Goal: Information Seeking & Learning: Learn about a topic

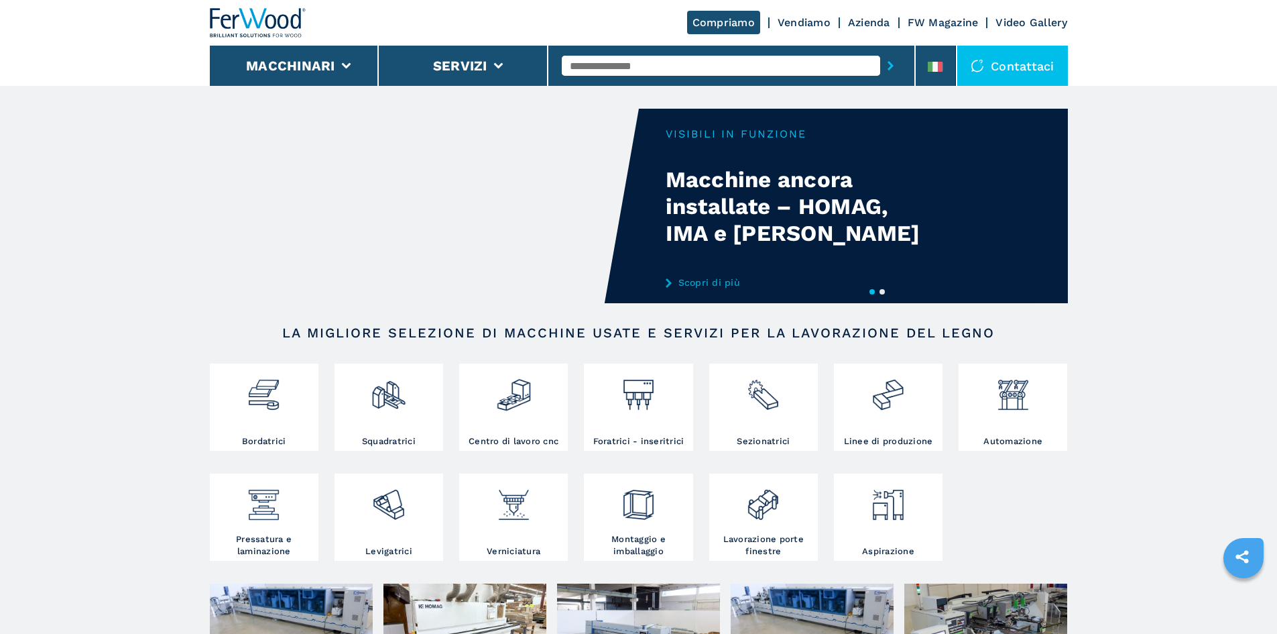
click at [882, 293] on button "2" at bounding box center [882, 291] width 5 height 5
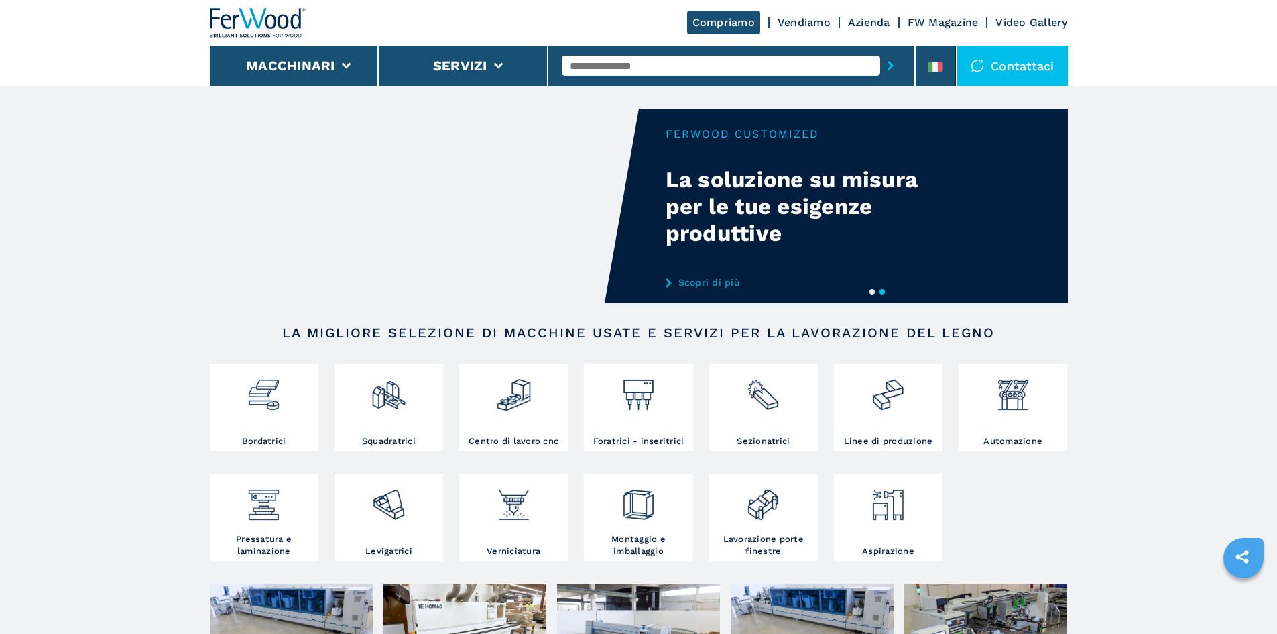
click at [870, 294] on button "1" at bounding box center [872, 291] width 5 height 5
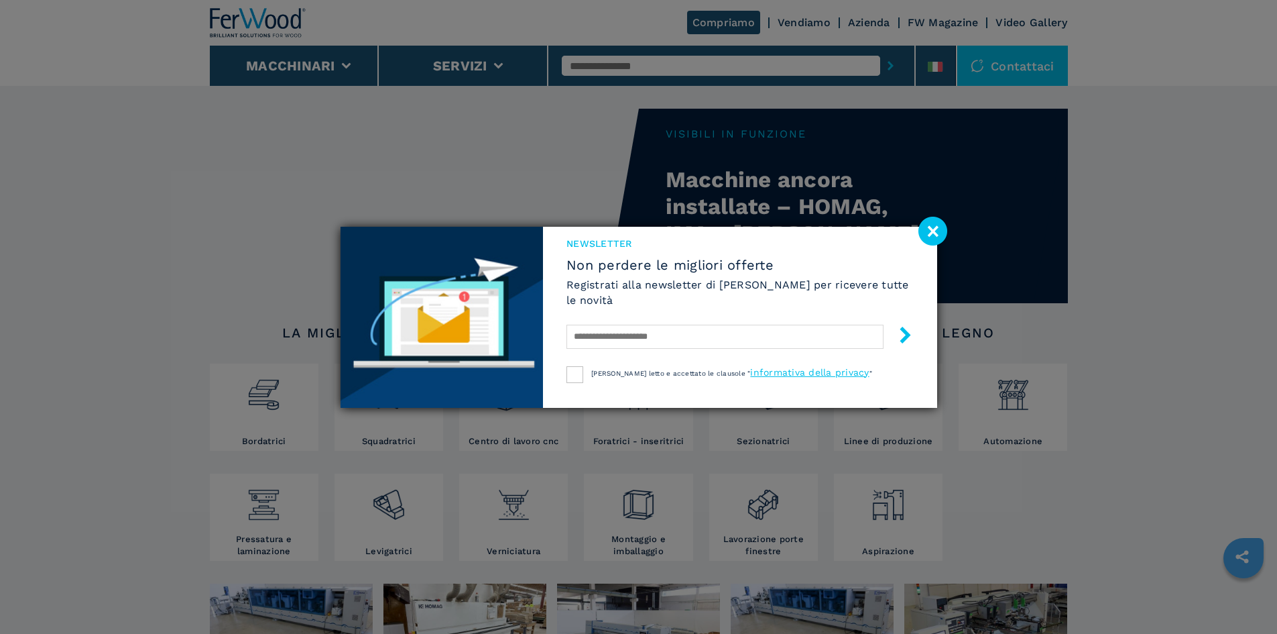
click at [927, 234] on image at bounding box center [932, 231] width 29 height 29
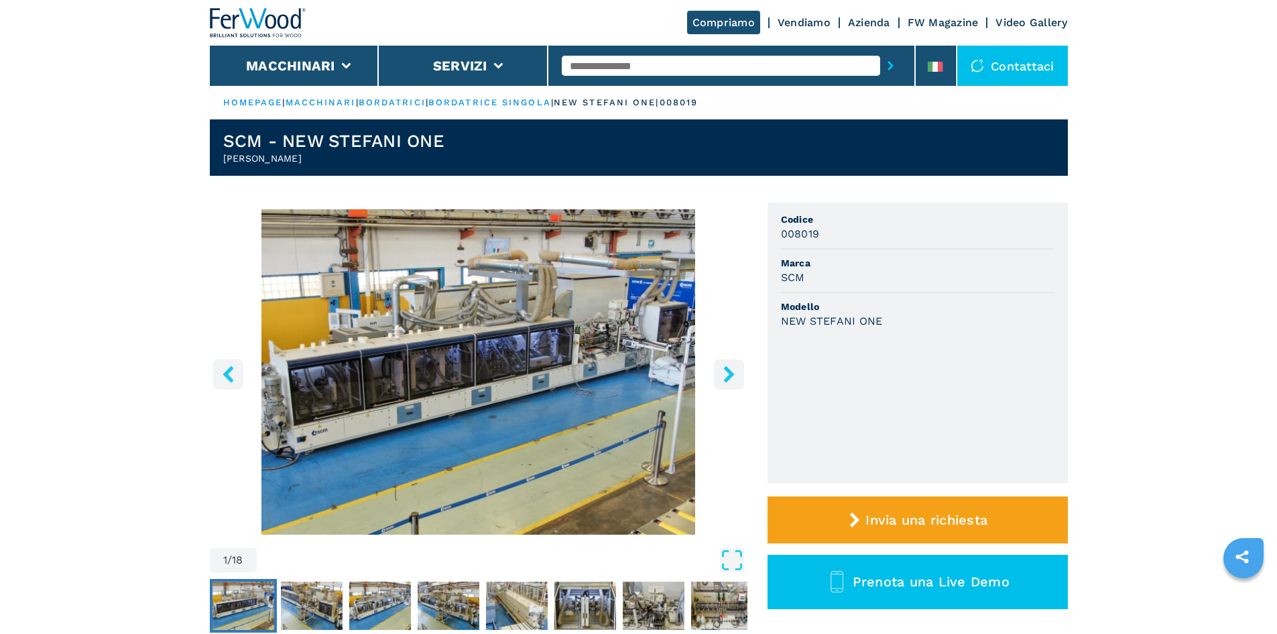
click at [730, 369] on icon "right-button" at bounding box center [729, 373] width 17 height 17
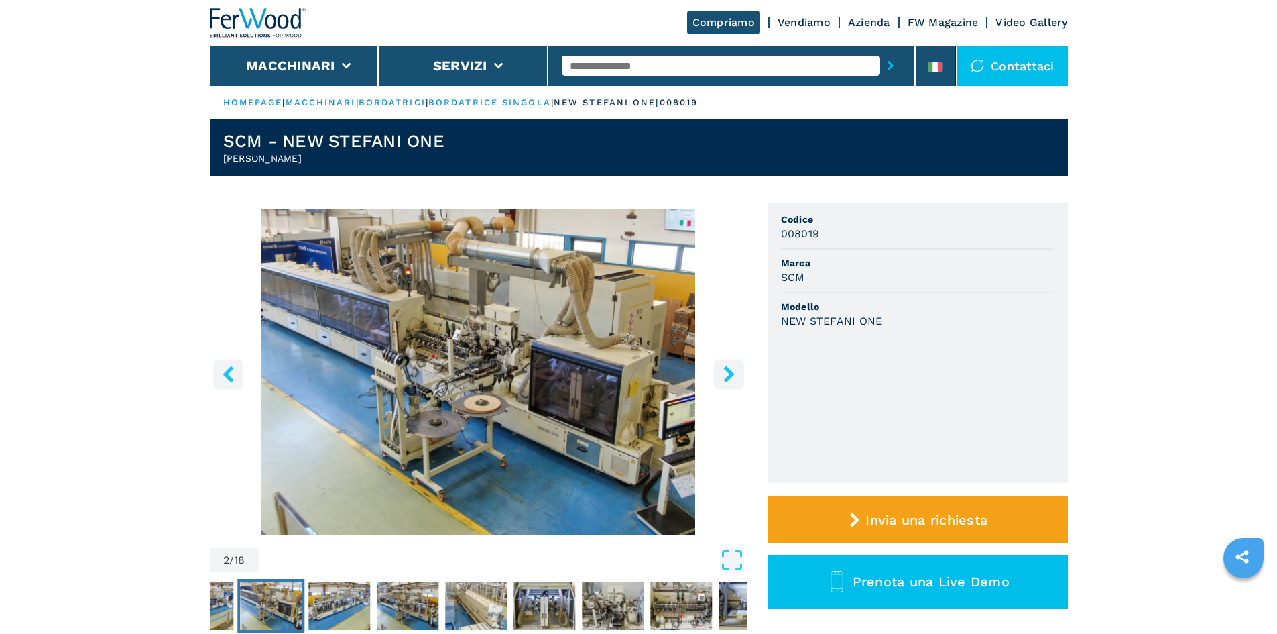
click at [730, 369] on icon "right-button" at bounding box center [729, 373] width 17 height 17
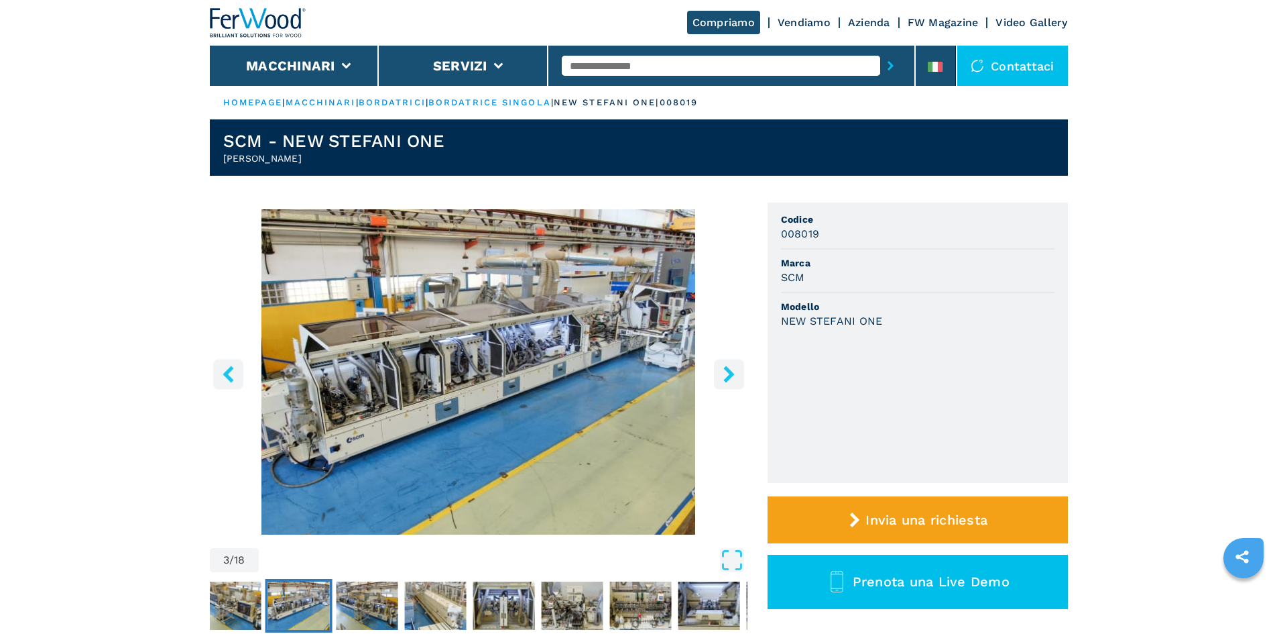
click at [730, 369] on icon "right-button" at bounding box center [729, 373] width 17 height 17
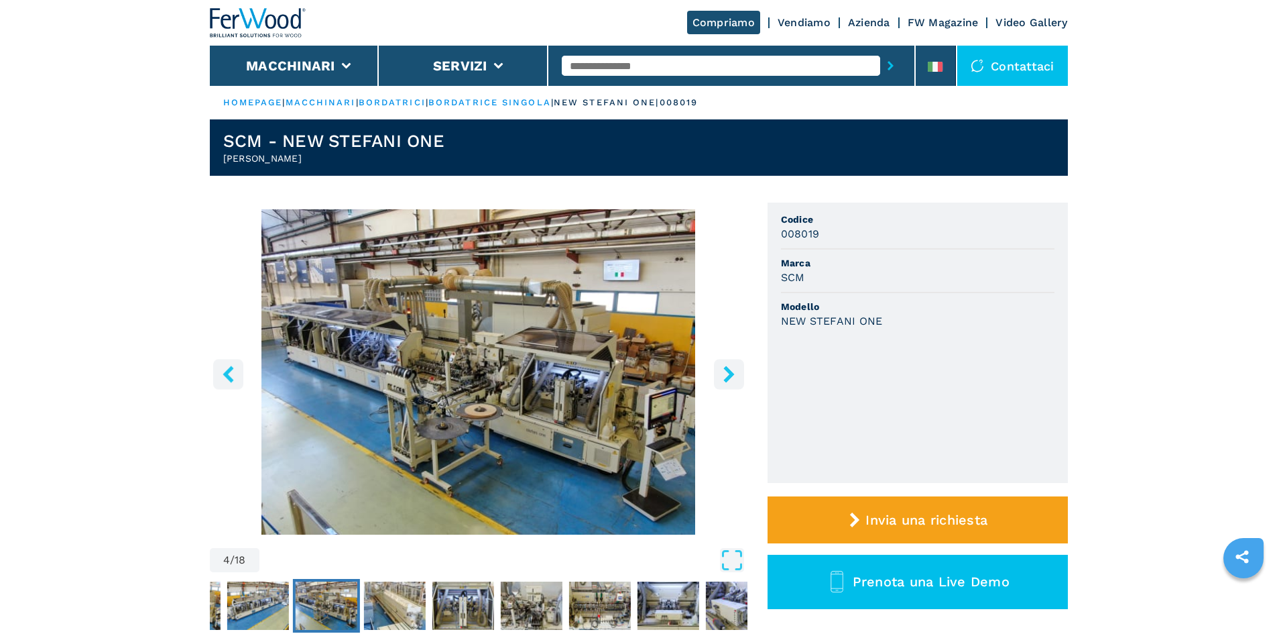
click at [730, 369] on icon "right-button" at bounding box center [729, 373] width 17 height 17
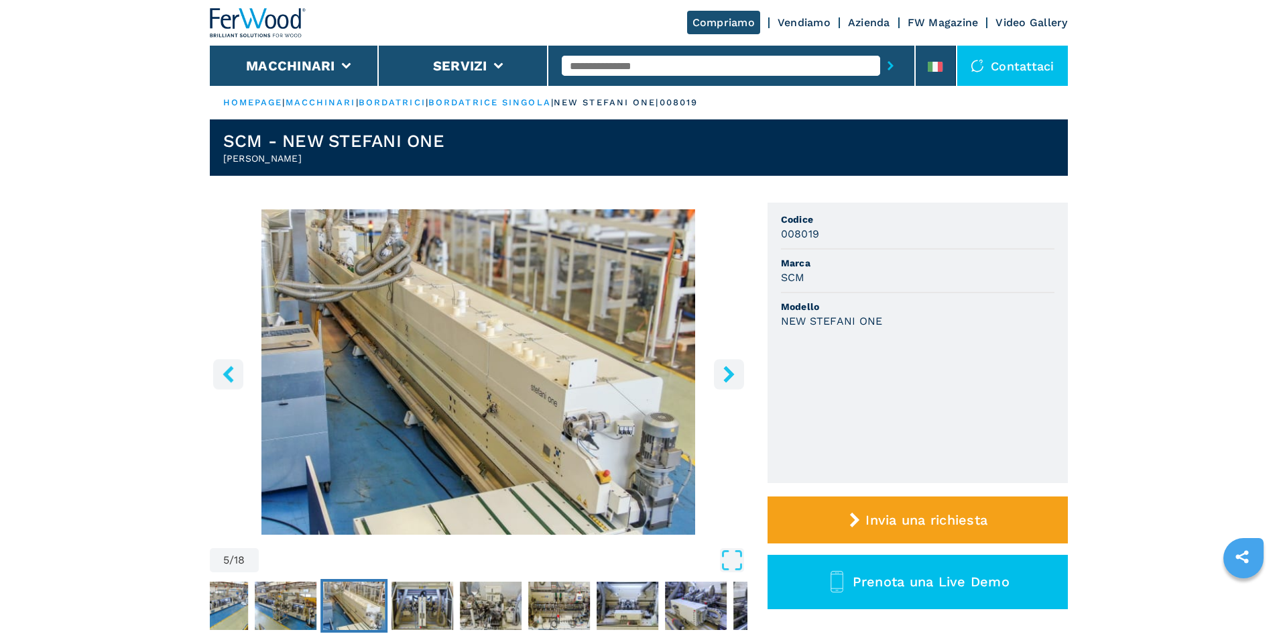
click at [730, 369] on icon "right-button" at bounding box center [729, 373] width 17 height 17
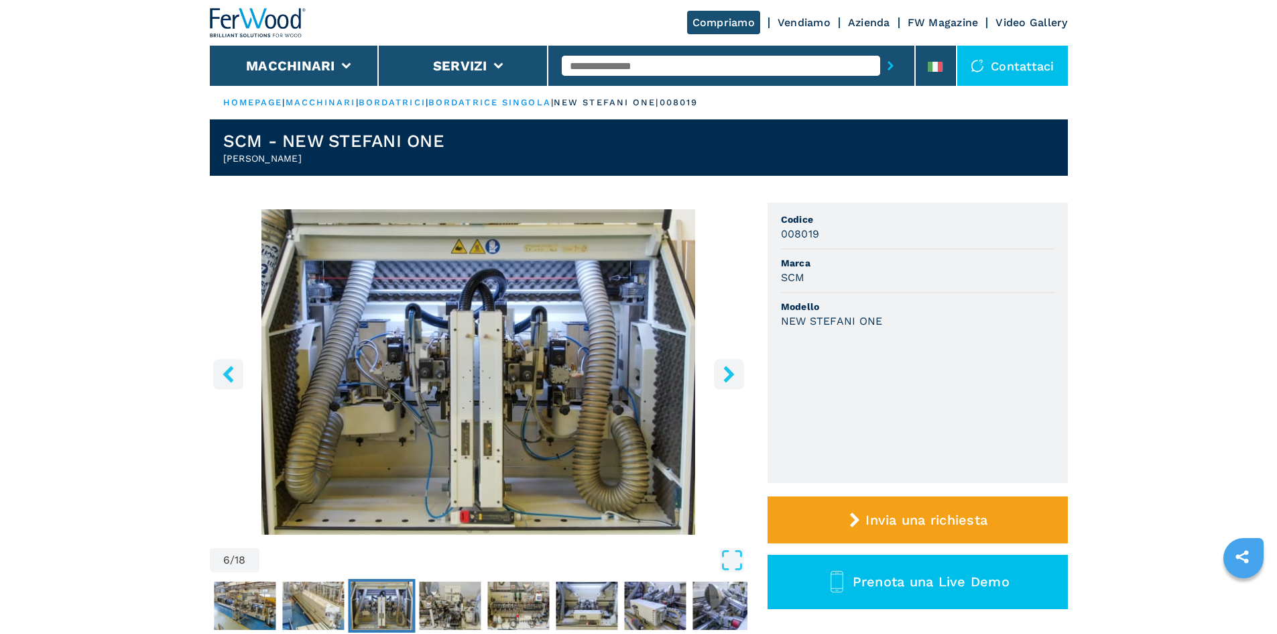
click at [730, 369] on icon "right-button" at bounding box center [729, 373] width 17 height 17
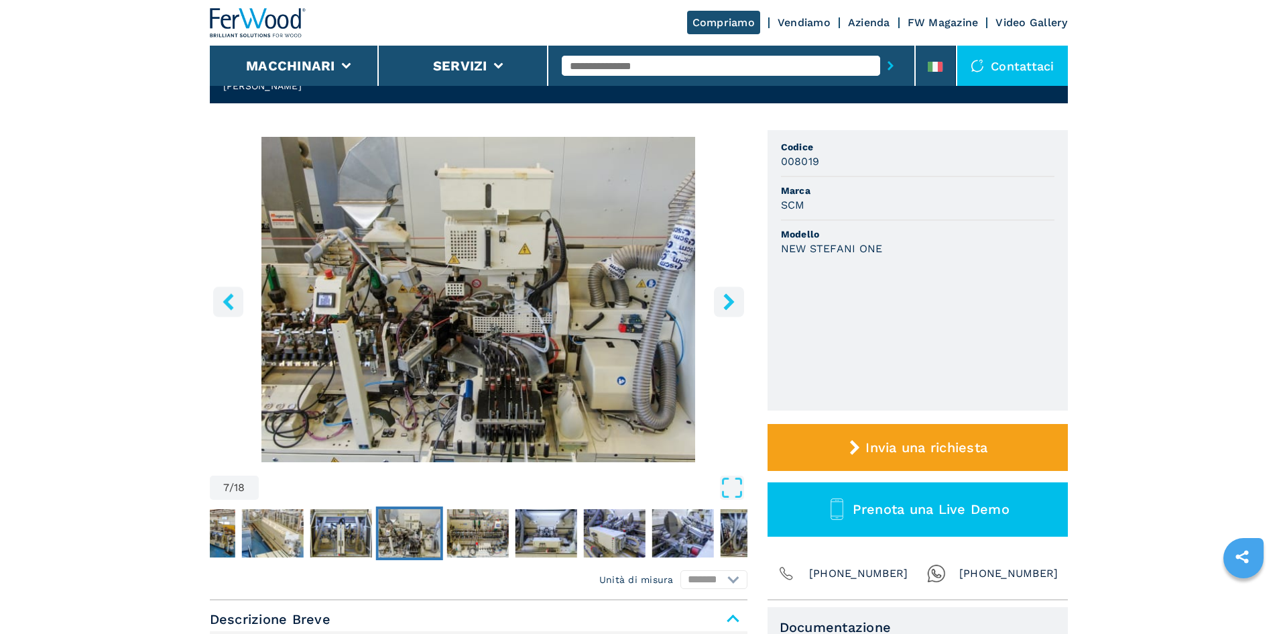
scroll to position [67, 0]
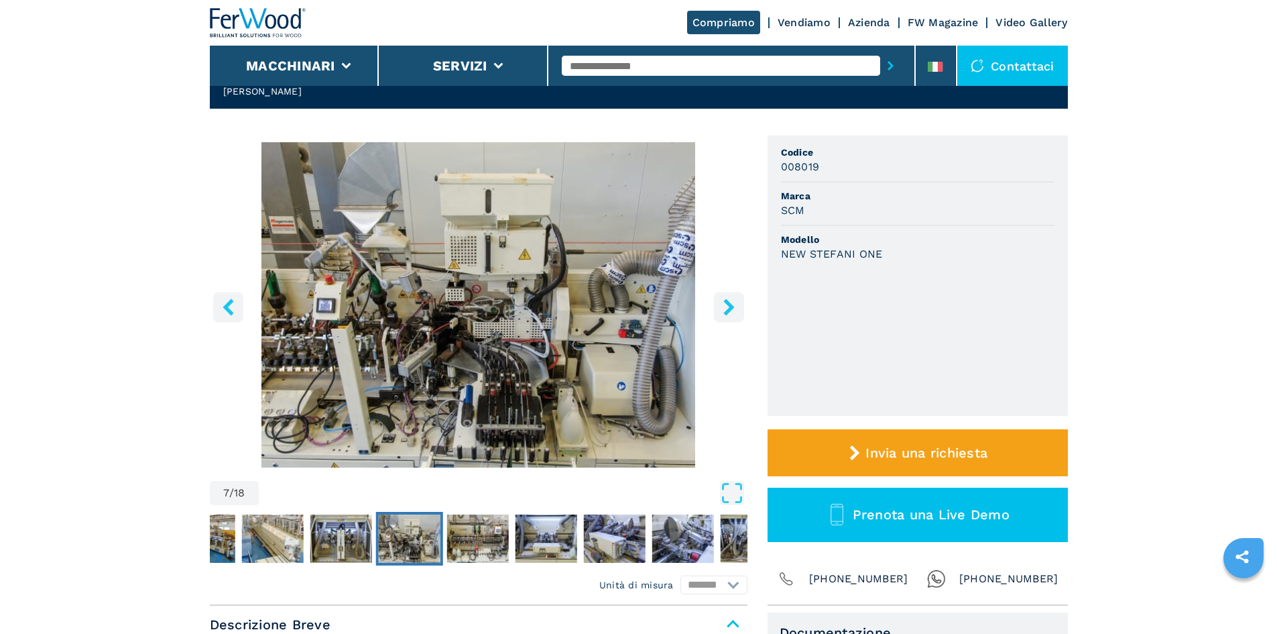
click at [733, 306] on icon "right-button" at bounding box center [728, 306] width 11 height 17
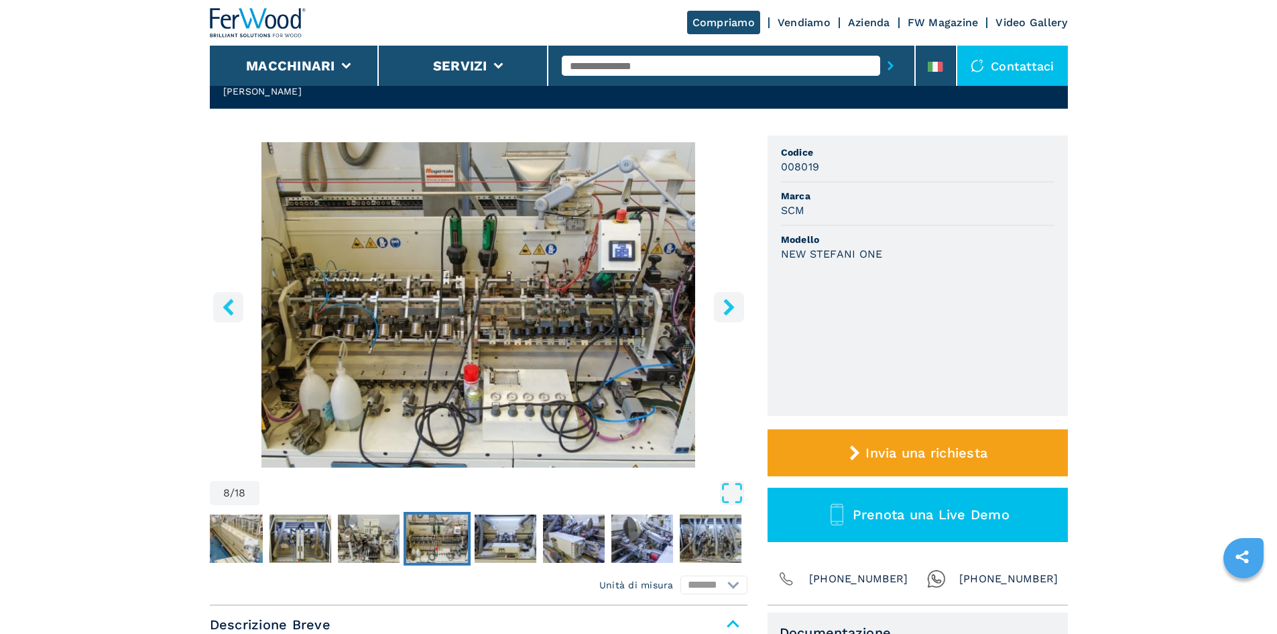
click at [733, 306] on icon "right-button" at bounding box center [728, 306] width 11 height 17
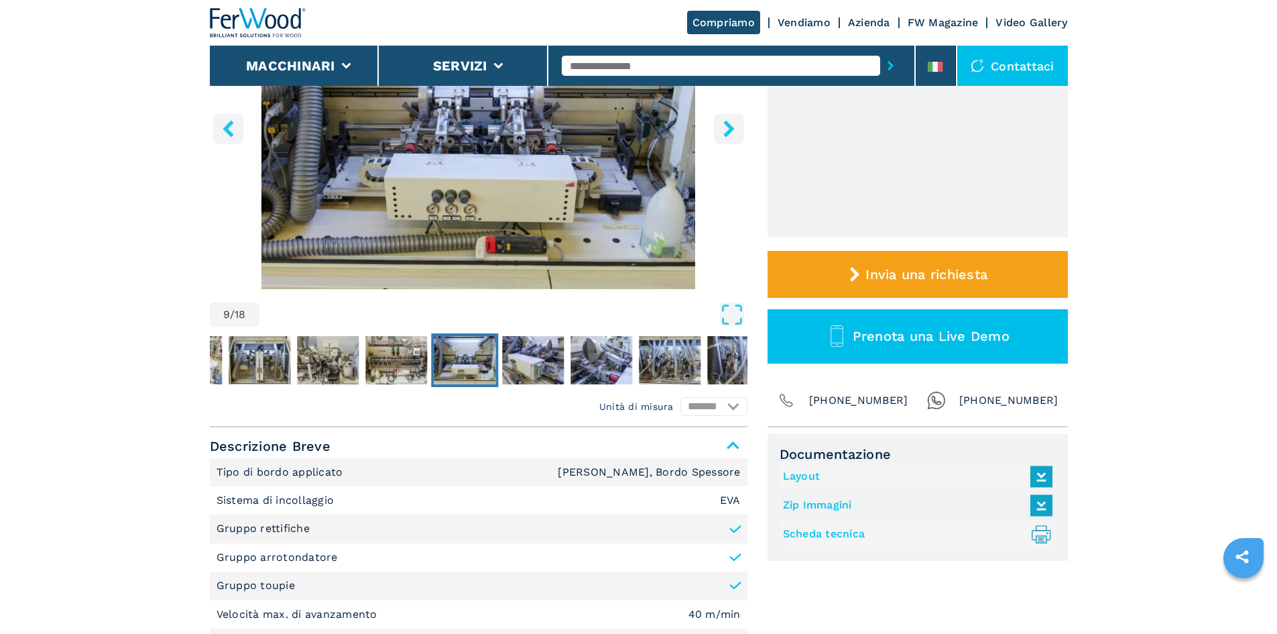
scroll to position [134, 0]
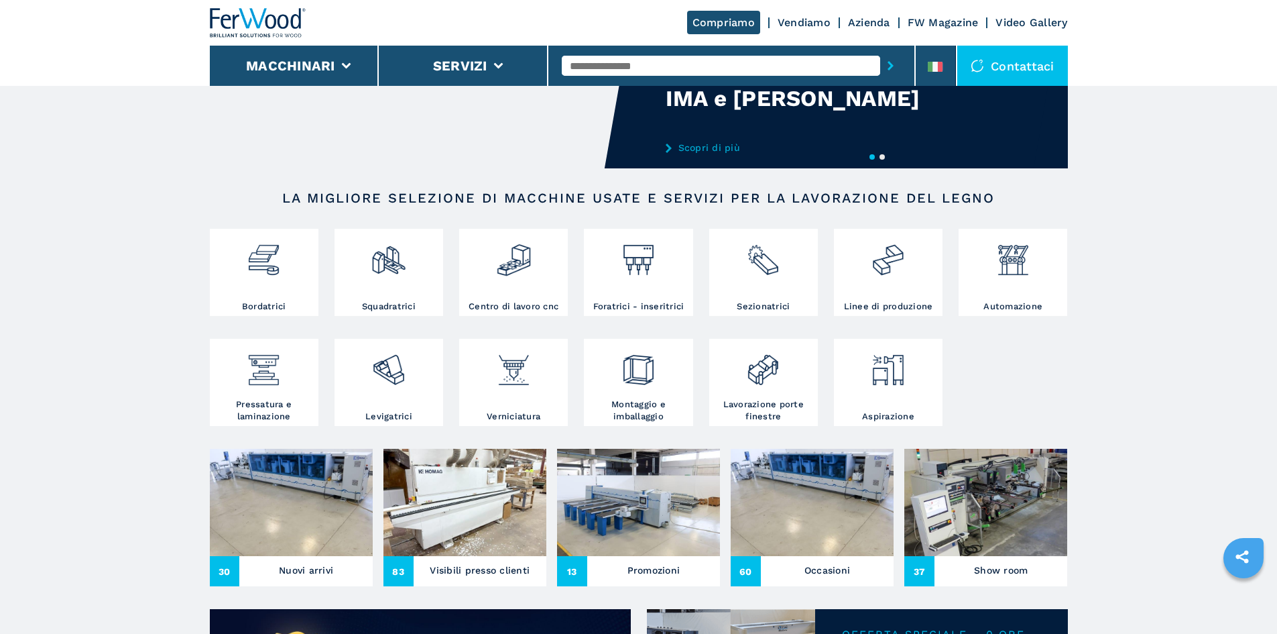
scroll to position [134, 0]
